Goal: Task Accomplishment & Management: Use online tool/utility

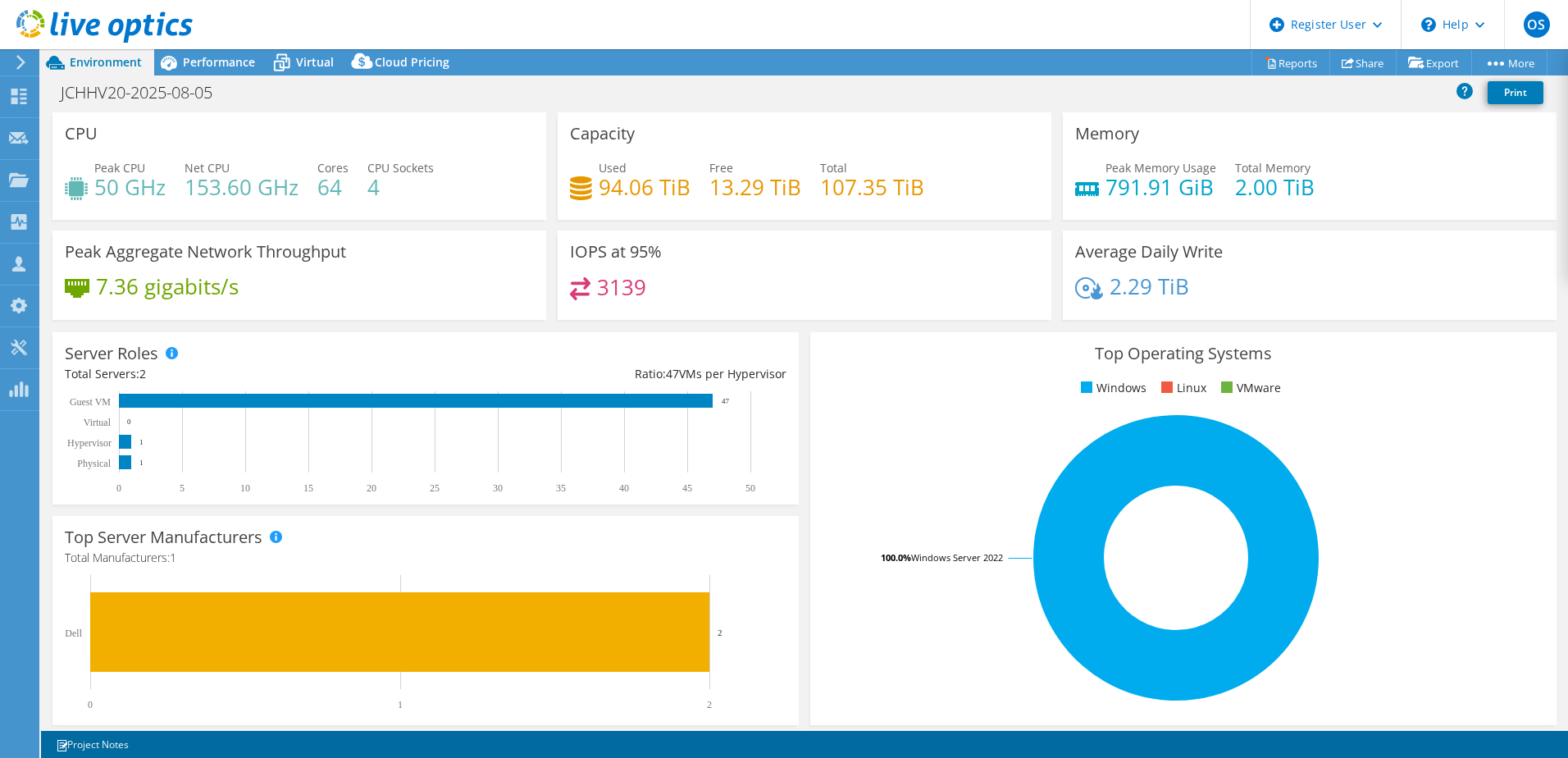
select select "EULondon"
select select "GBP"
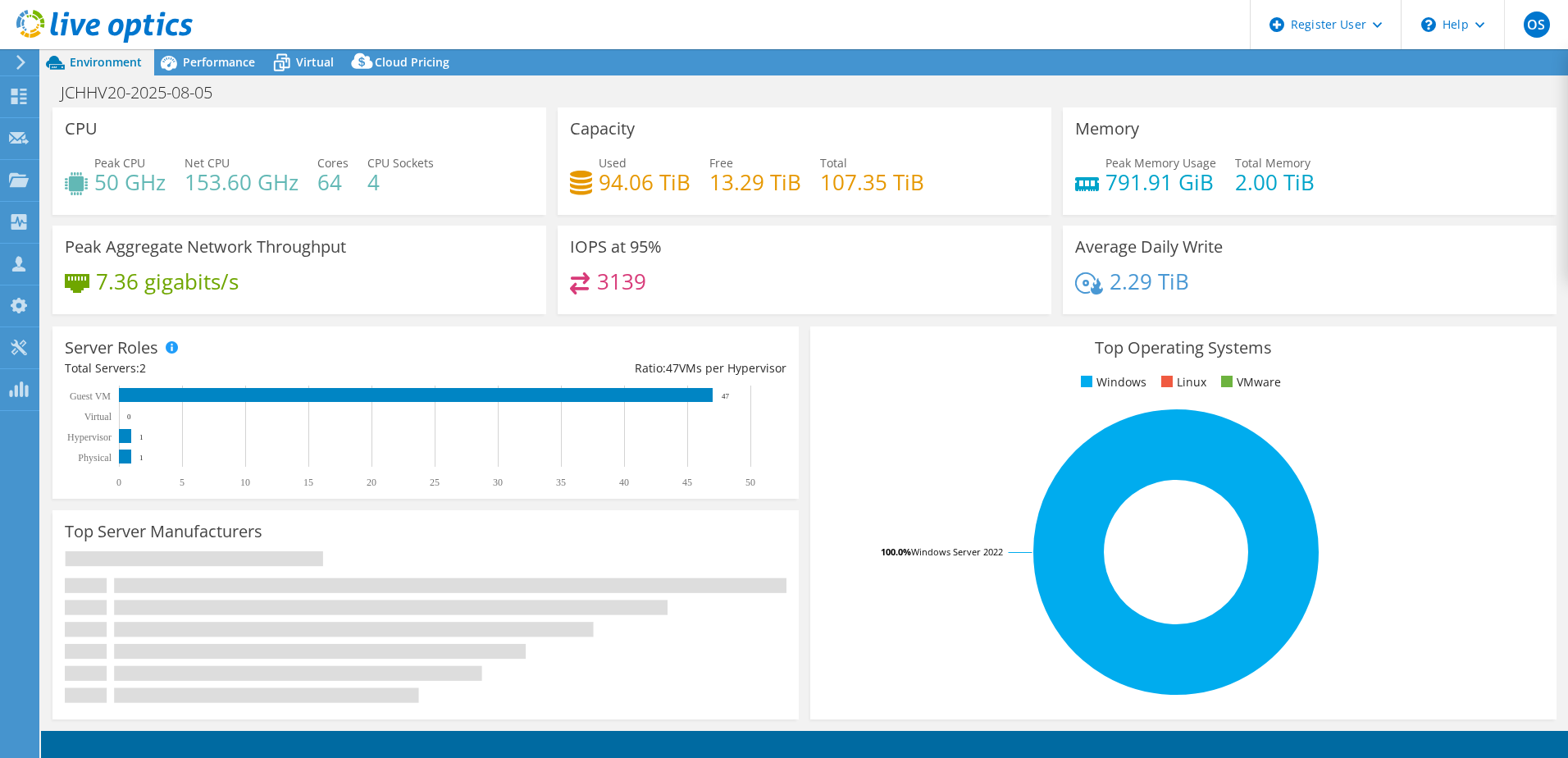
select select "EULondon"
select select "GBP"
